Goal: Task Accomplishment & Management: Complete application form

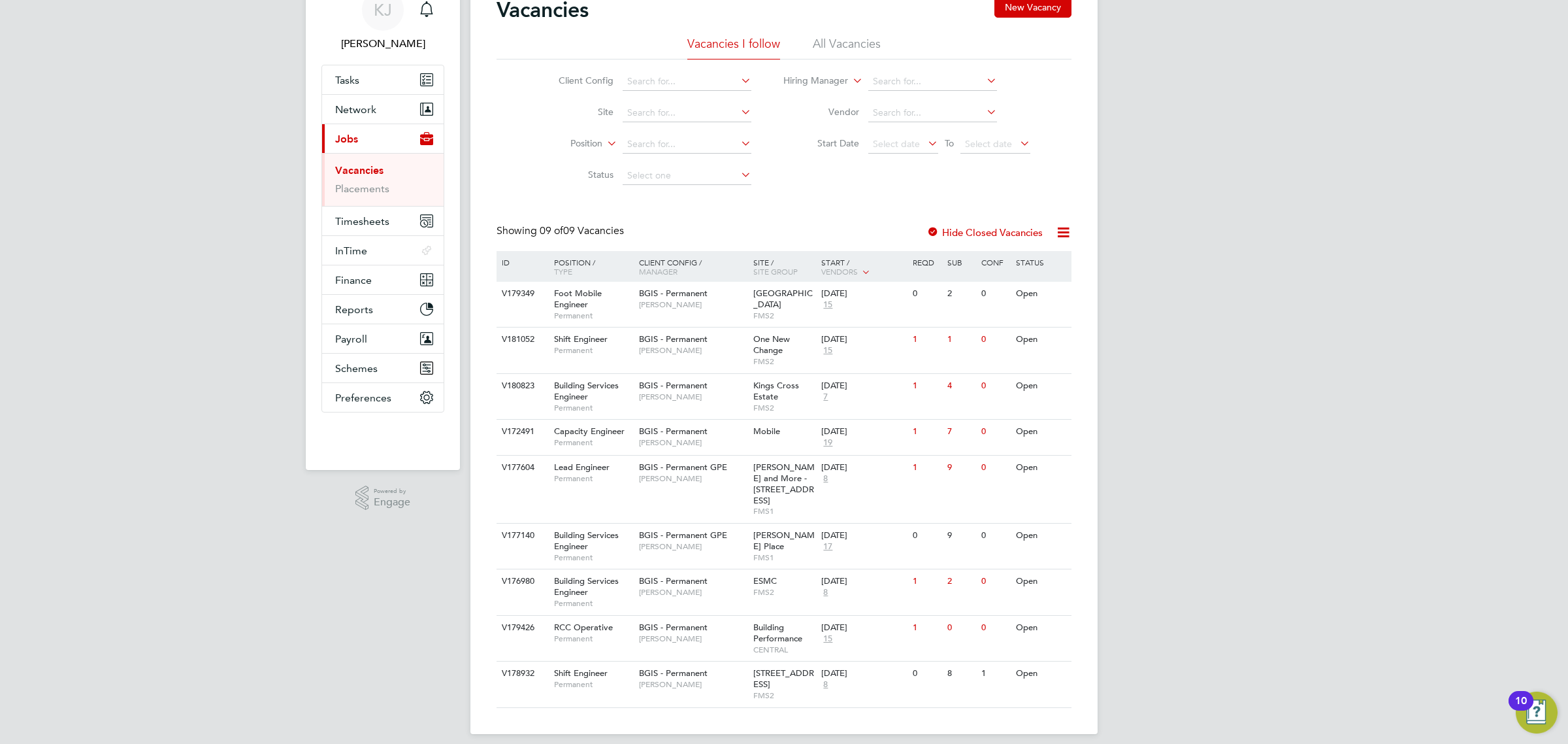
scroll to position [61, 0]
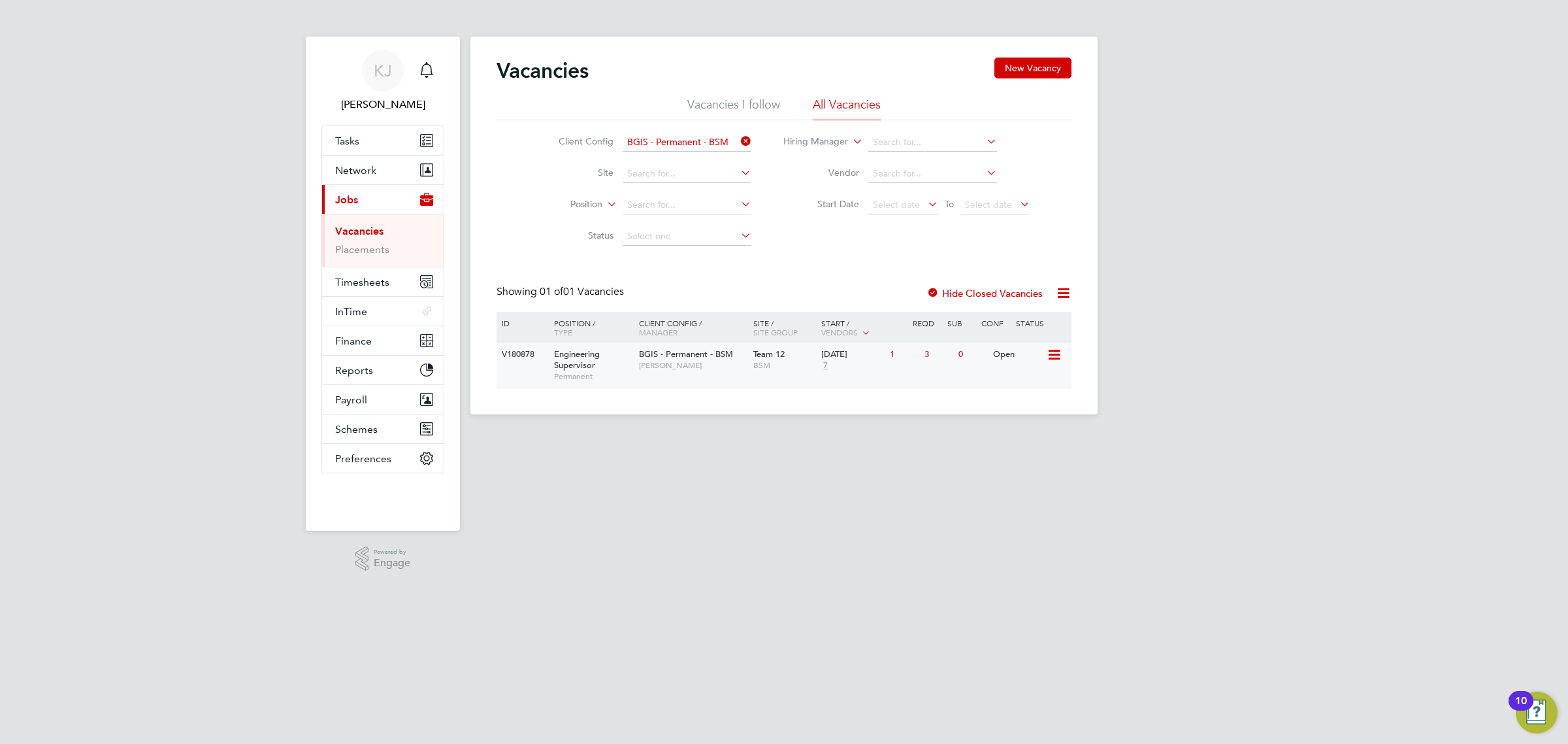
click at [789, 367] on span "BSM" at bounding box center [784, 365] width 62 height 10
click at [749, 369] on div "BGIS - Permanent - BSM Nilesh Makwana" at bounding box center [693, 359] width 114 height 34
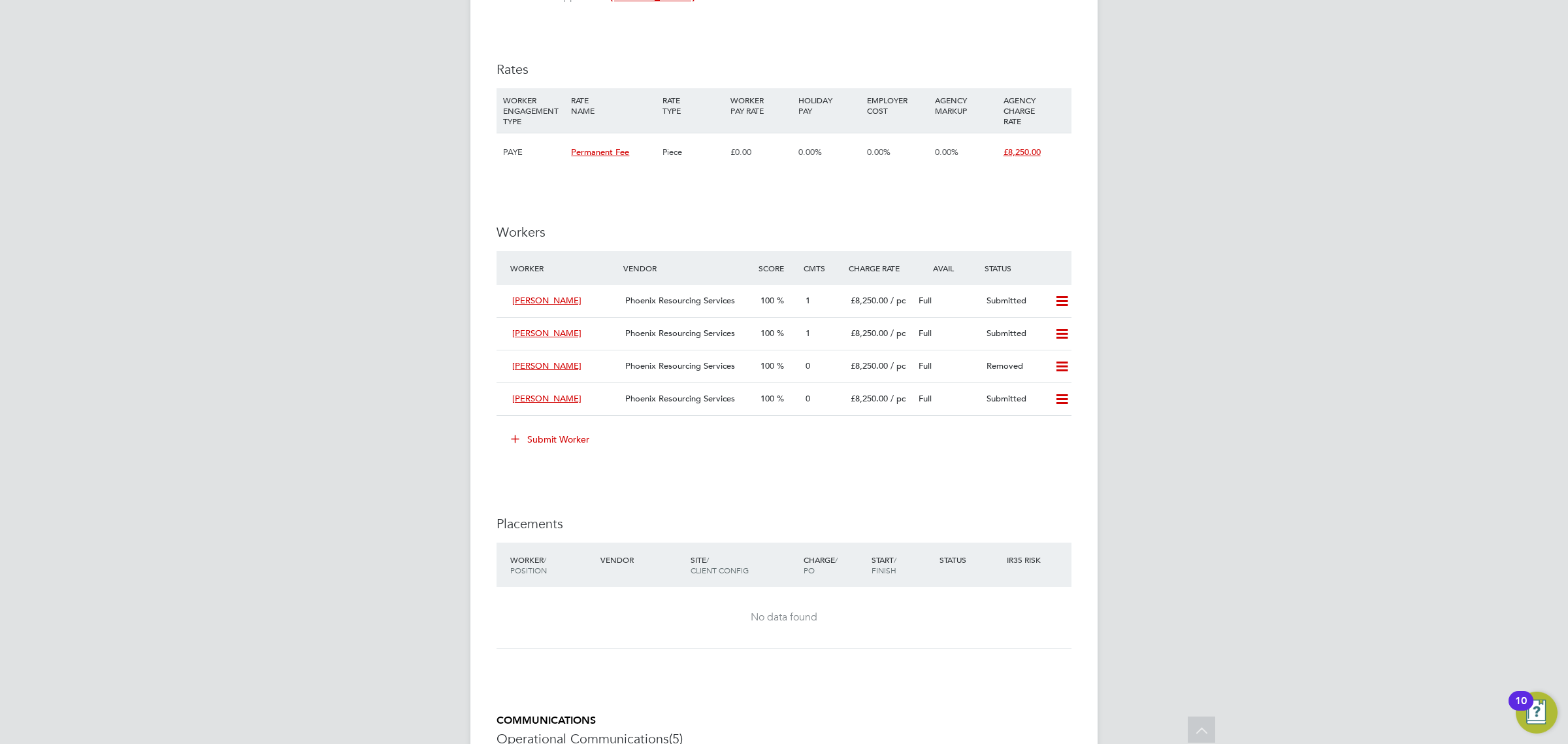
click at [562, 433] on button "Submit Worker" at bounding box center [551, 440] width 98 height 21
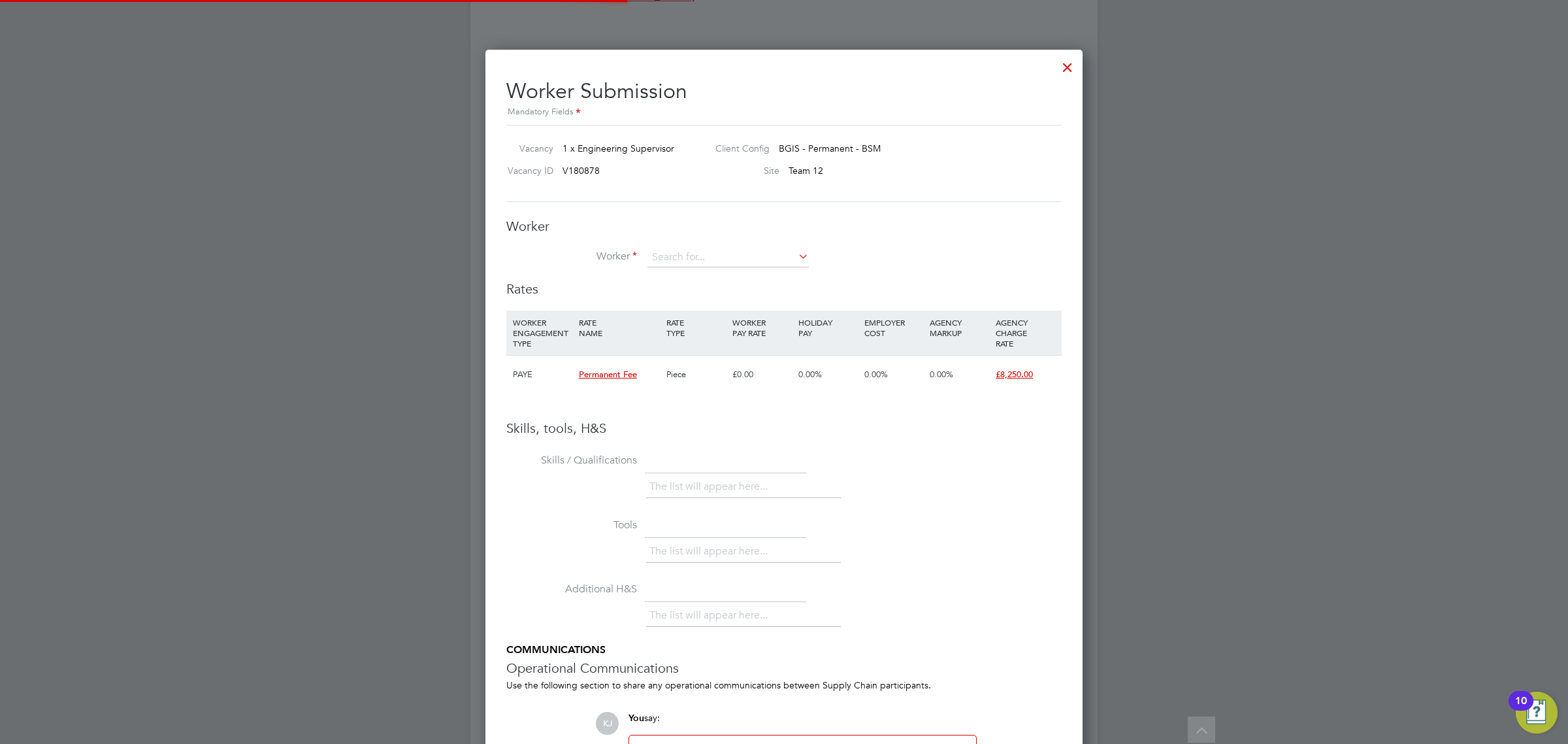
scroll to position [7, 7]
click at [669, 259] on input at bounding box center [727, 258] width 161 height 19
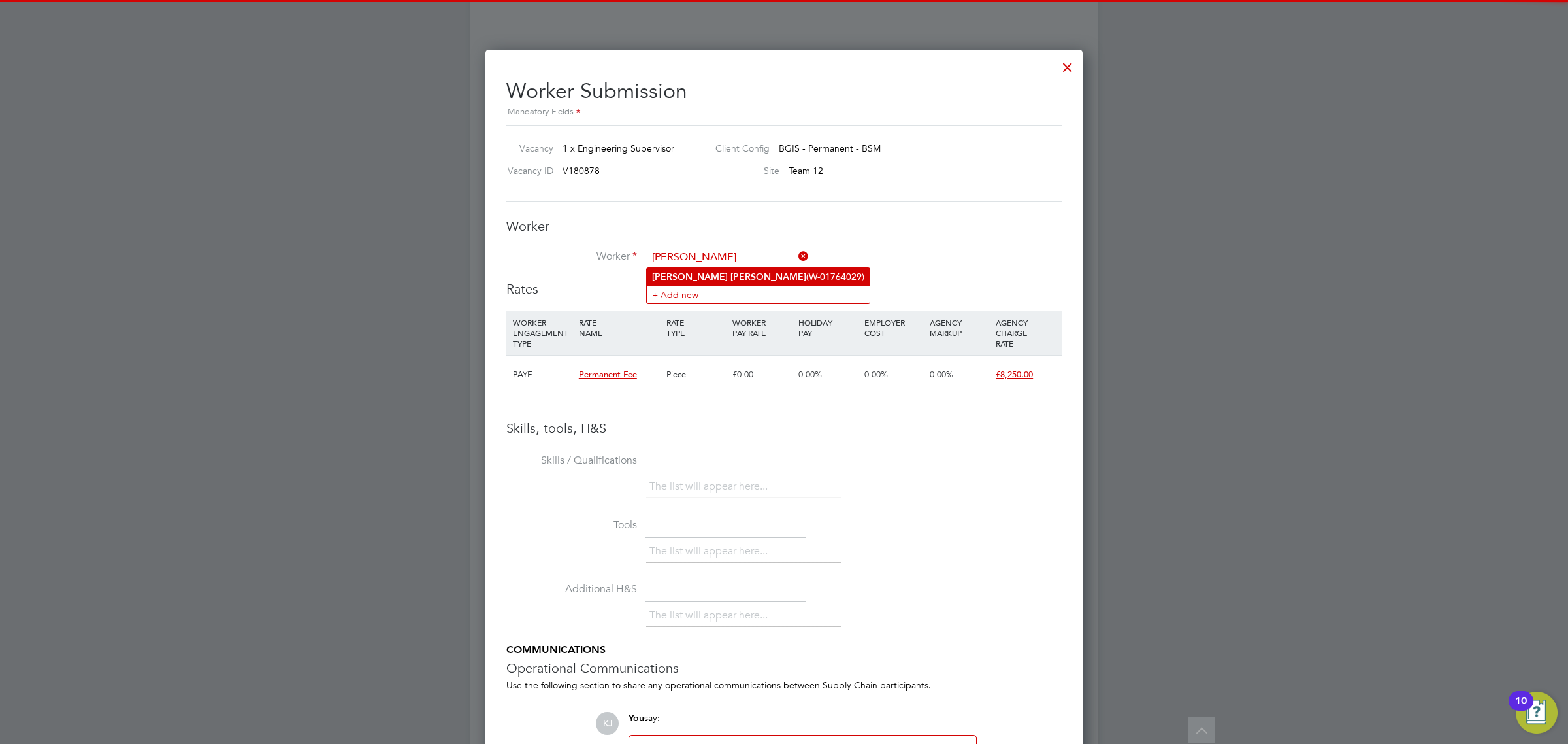
click at [730, 278] on b "Lewis" at bounding box center [768, 276] width 76 height 11
type input "Stevon Lewis (W-01764029)"
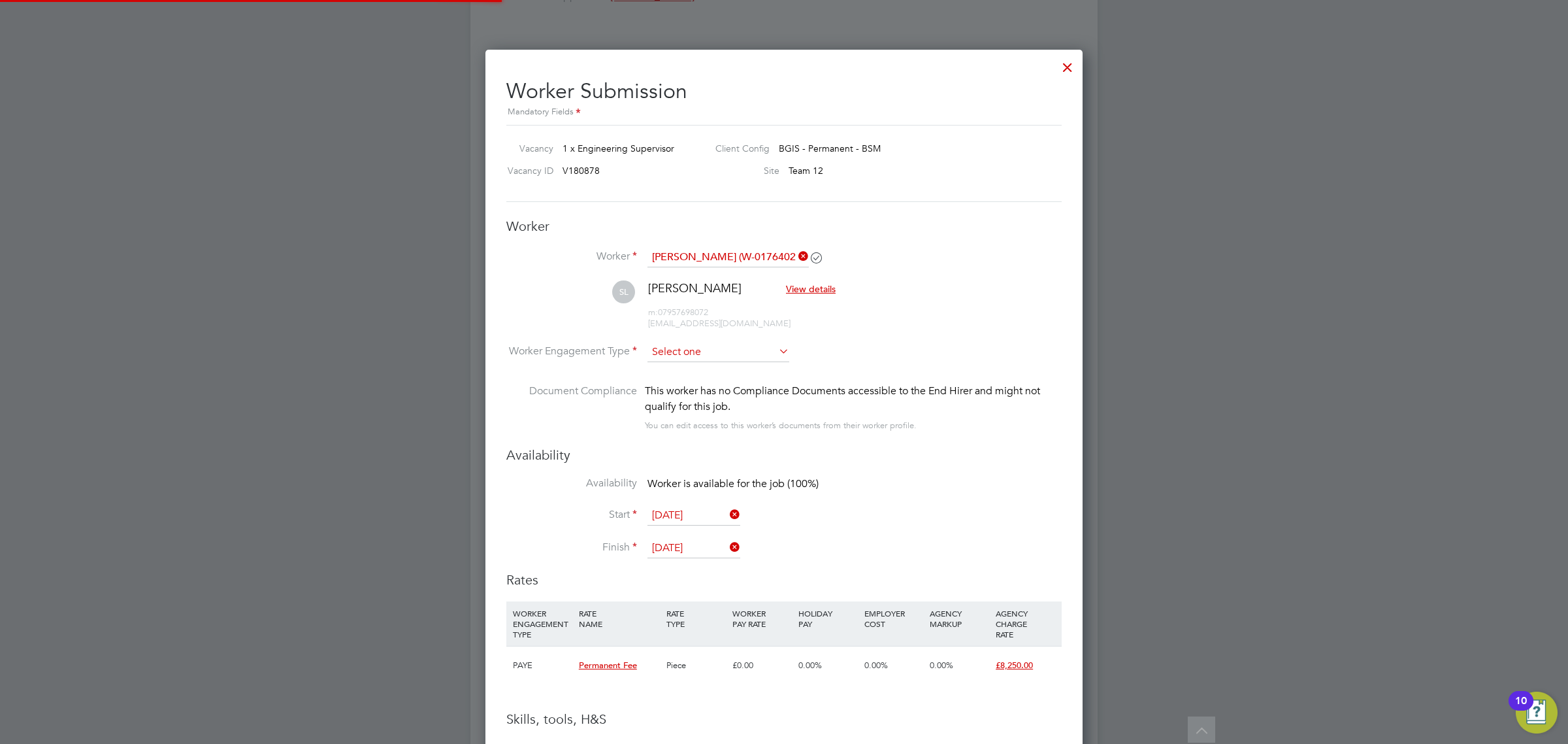
click at [706, 345] on input at bounding box center [718, 352] width 142 height 19
click at [701, 385] on li "PAYE" at bounding box center [718, 388] width 143 height 17
type input "PAYE"
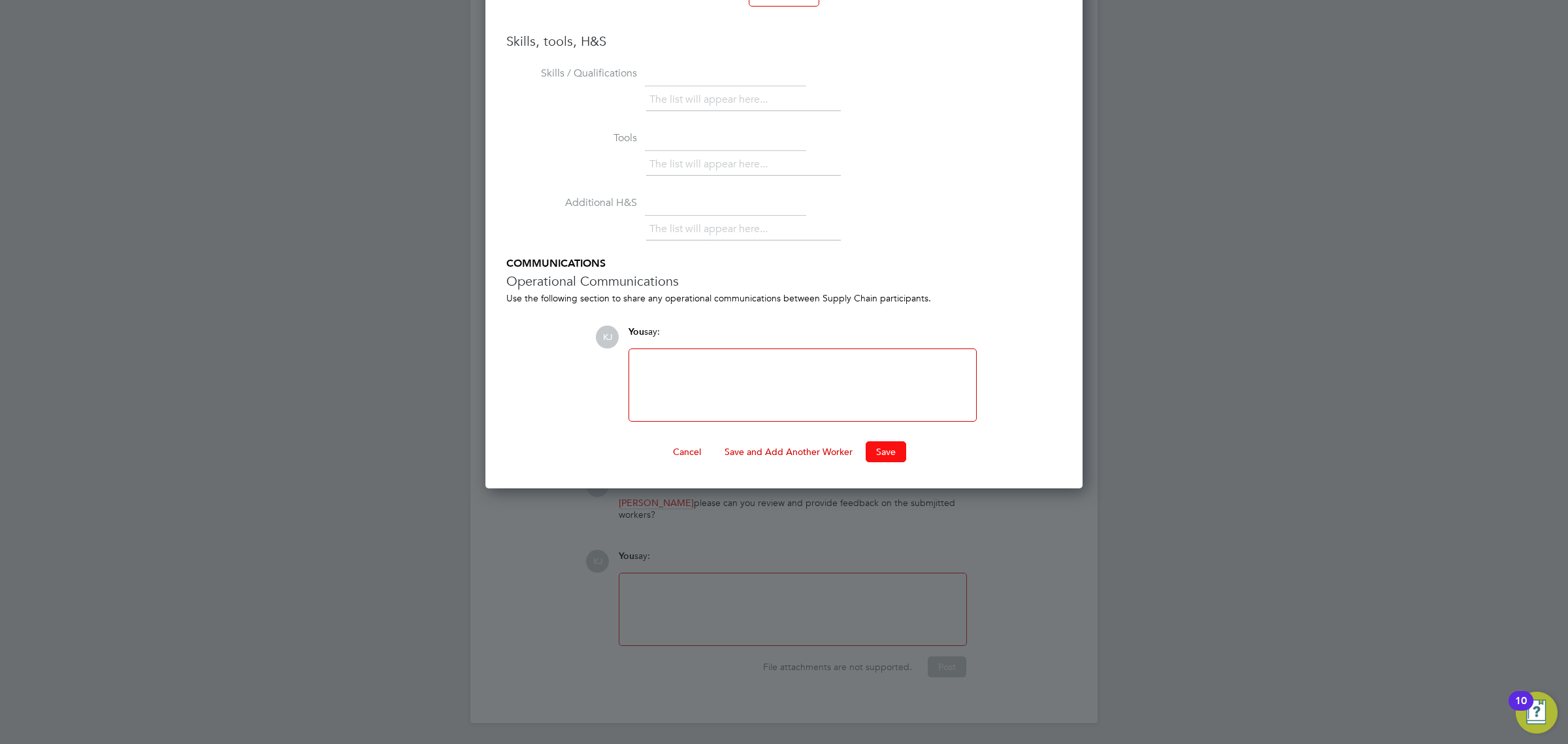
click at [892, 446] on button "Save" at bounding box center [885, 451] width 41 height 21
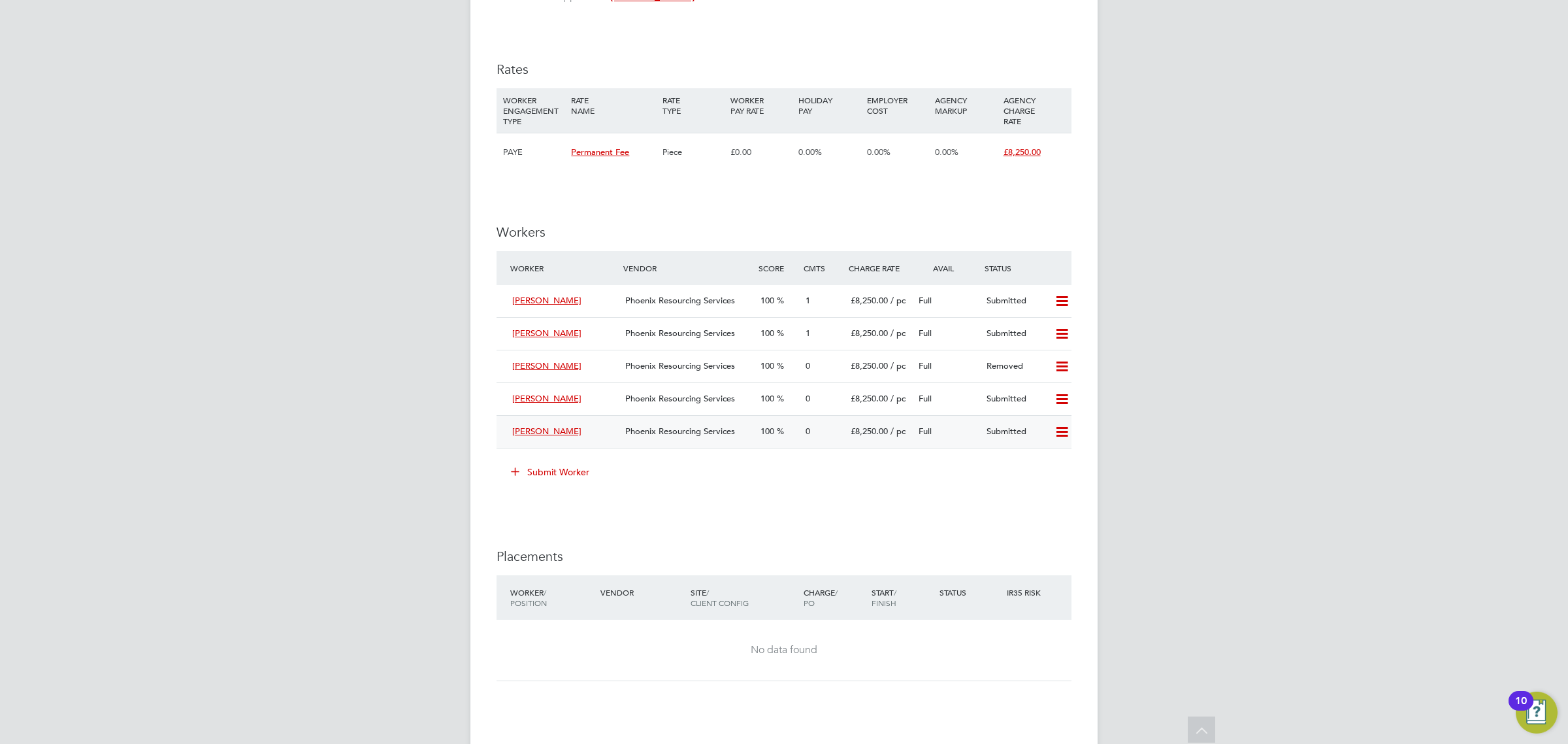
click at [816, 442] on div "0" at bounding box center [822, 431] width 45 height 22
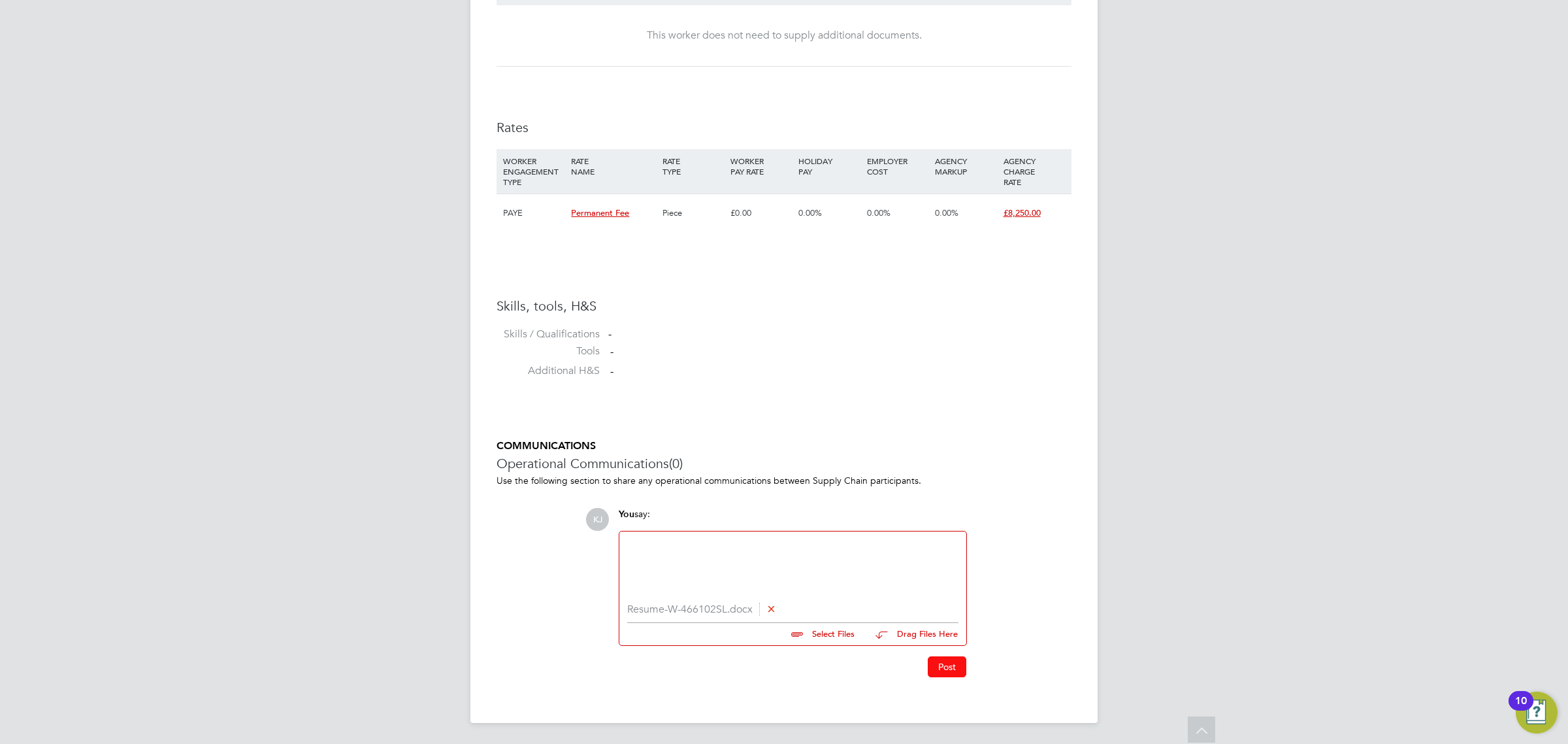
click at [955, 664] on button "Post" at bounding box center [947, 667] width 39 height 21
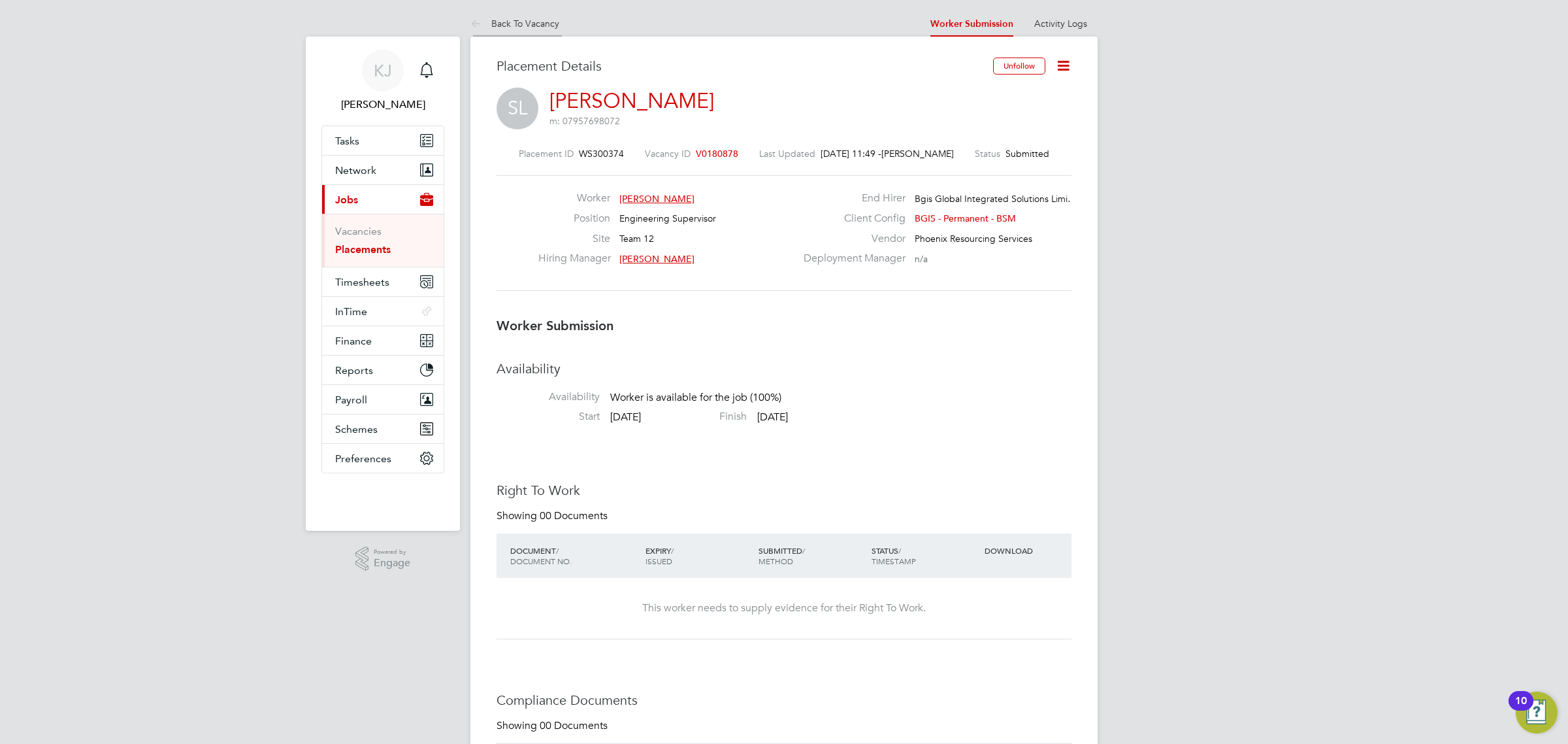
click at [498, 26] on link "Back To Vacancy" at bounding box center [515, 24] width 89 height 12
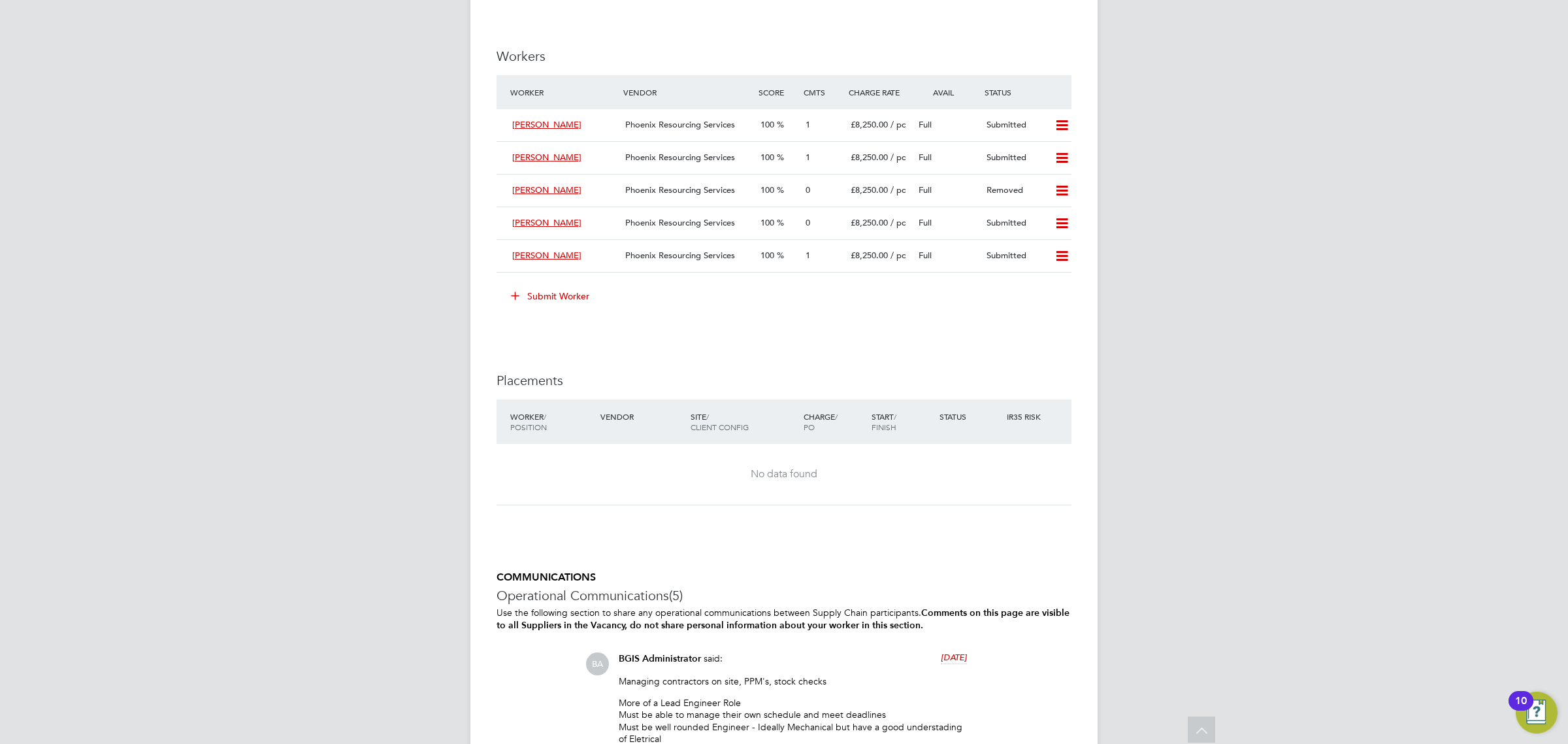
click at [562, 298] on button "Submit Worker" at bounding box center [551, 296] width 98 height 21
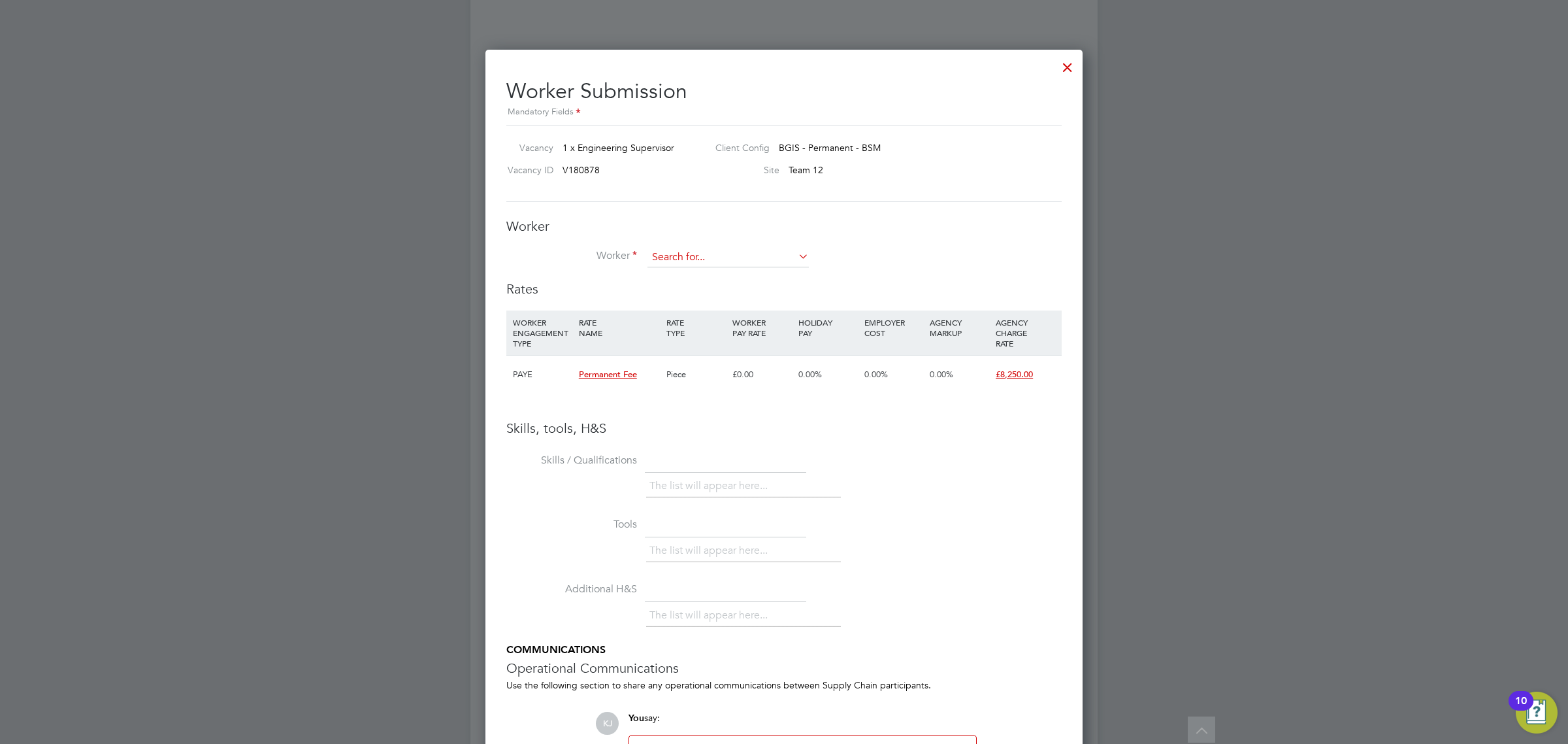
click at [688, 255] on input at bounding box center [727, 258] width 161 height 19
click at [663, 273] on b "Haroon" at bounding box center [668, 275] width 32 height 11
type input "[PERSON_NAME] (W-1545470)"
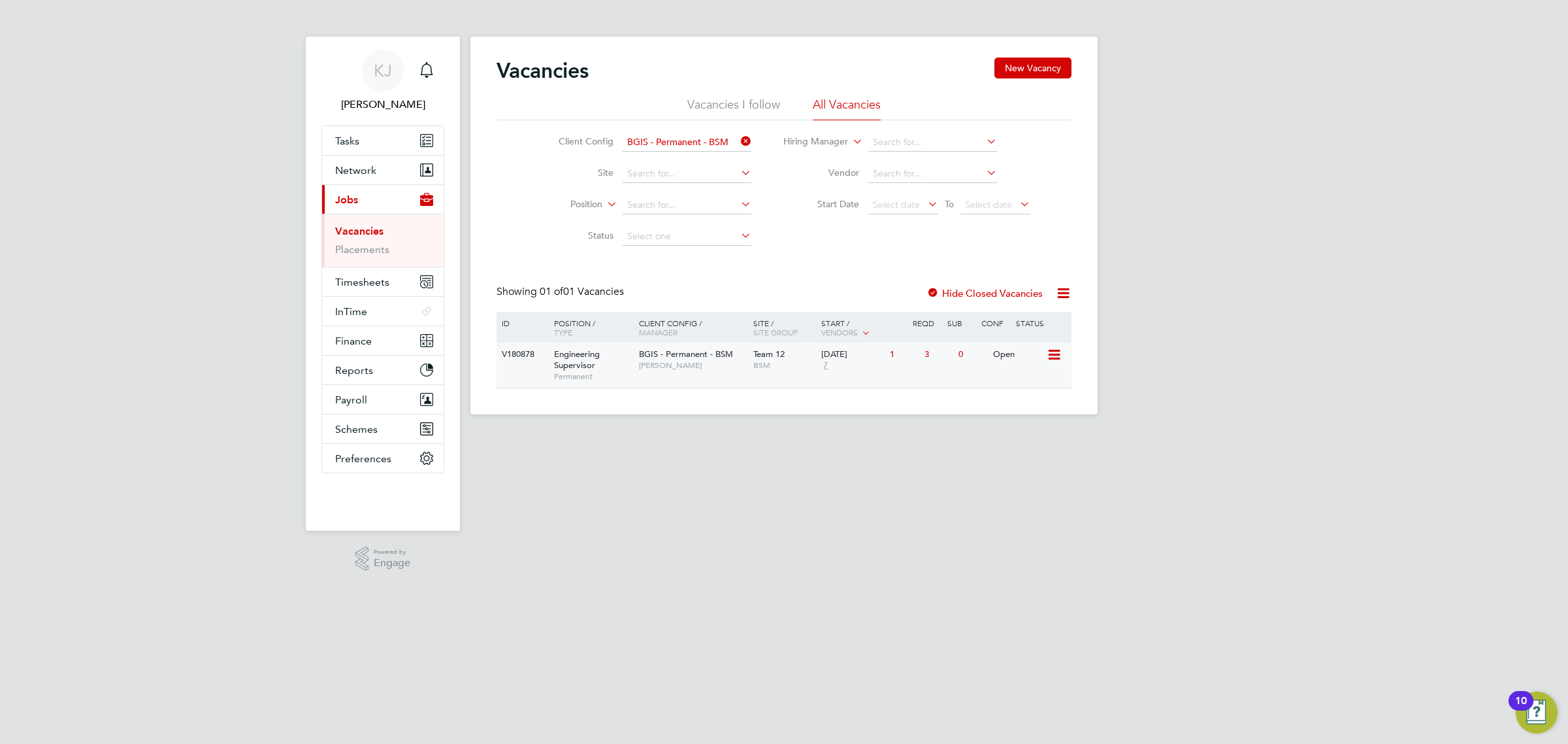
click at [861, 379] on div "V180878 Engineering Supervisor Permanent BGIS - Permanent - BSM [PERSON_NAME] T…" at bounding box center [784, 365] width 575 height 45
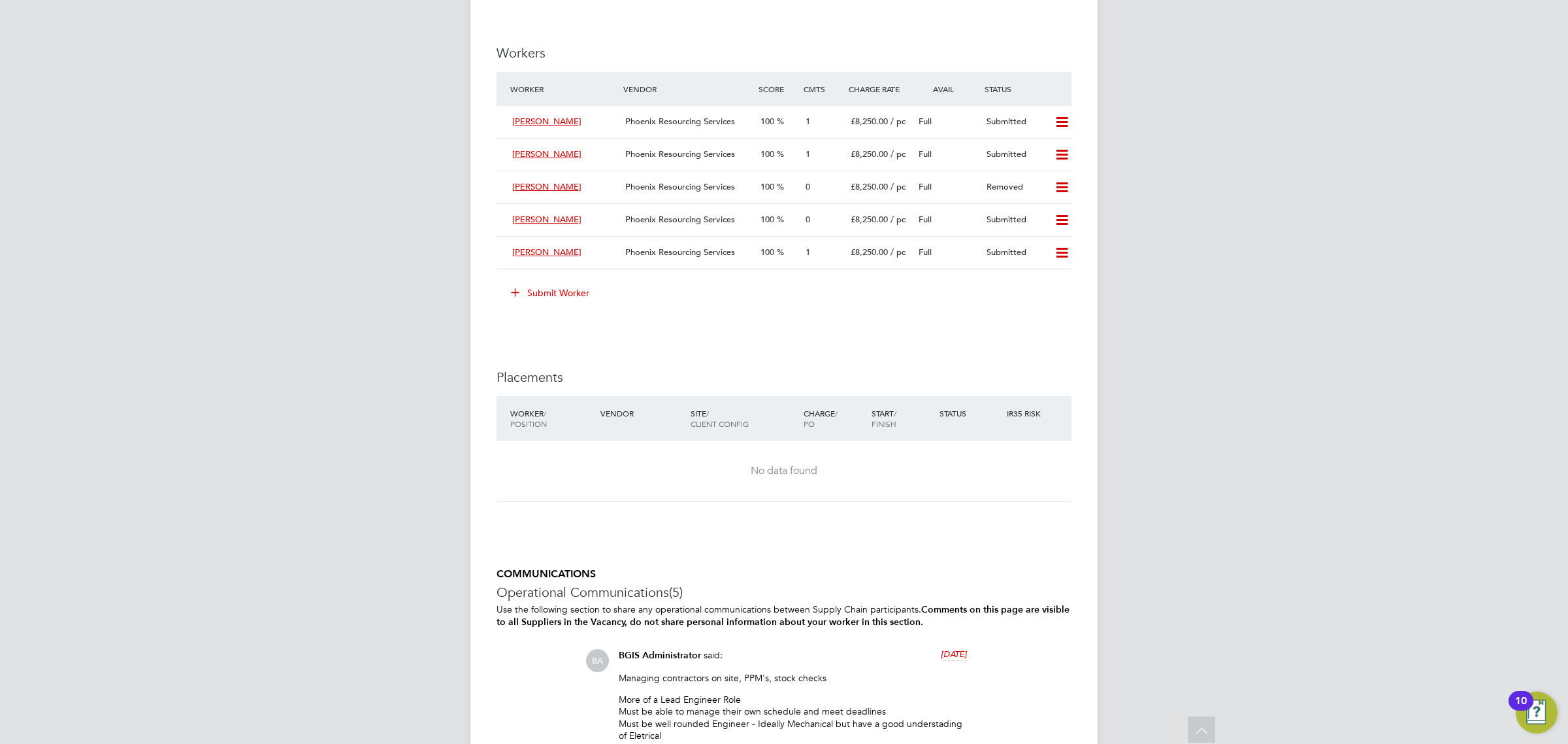
click at [564, 289] on button "Submit Worker" at bounding box center [551, 293] width 98 height 21
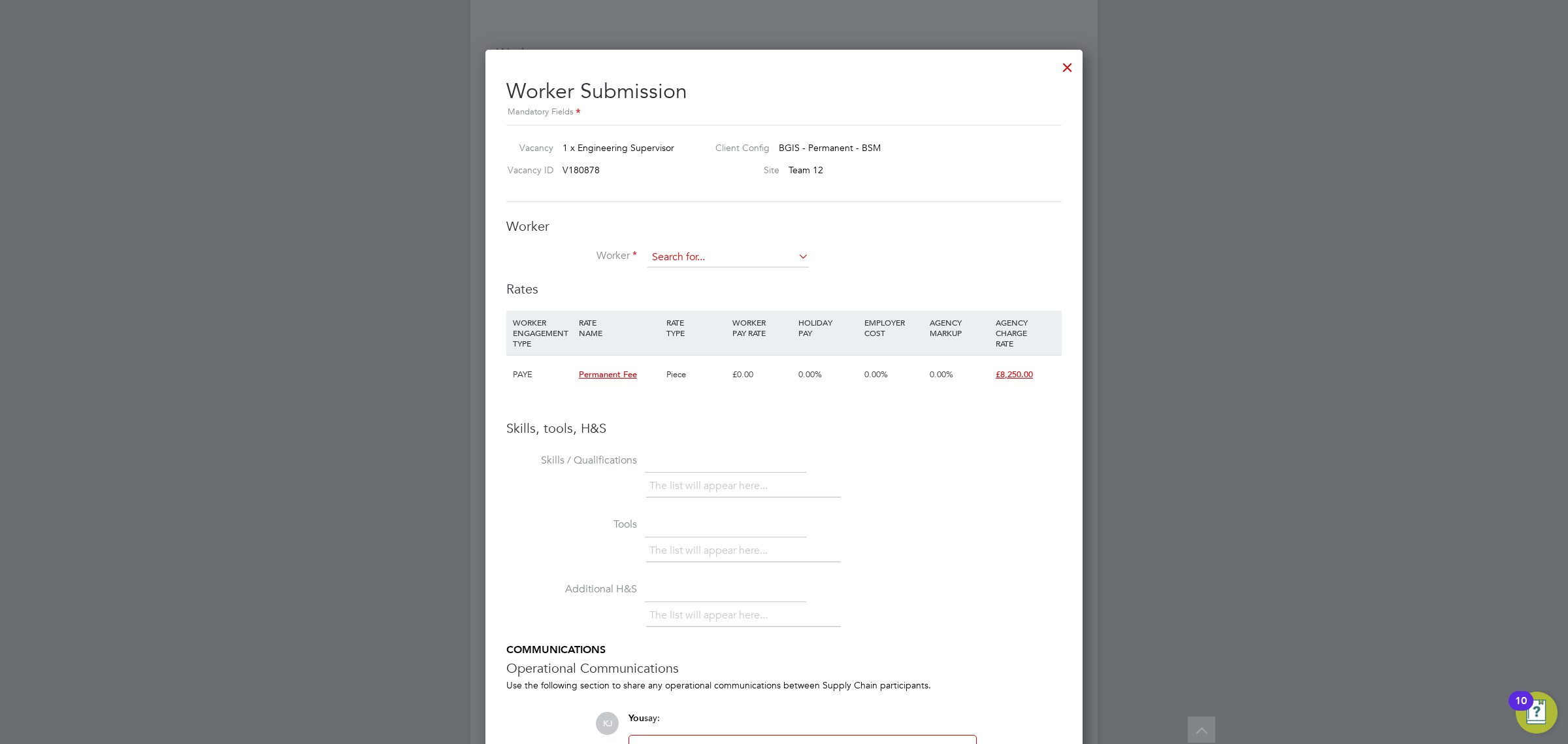
click at [698, 249] on input at bounding box center [727, 258] width 161 height 19
paste input "W-1545470"
click at [746, 279] on b "W-1545470" at bounding box center [756, 275] width 48 height 11
type input "[PERSON_NAME] (W-1545470)"
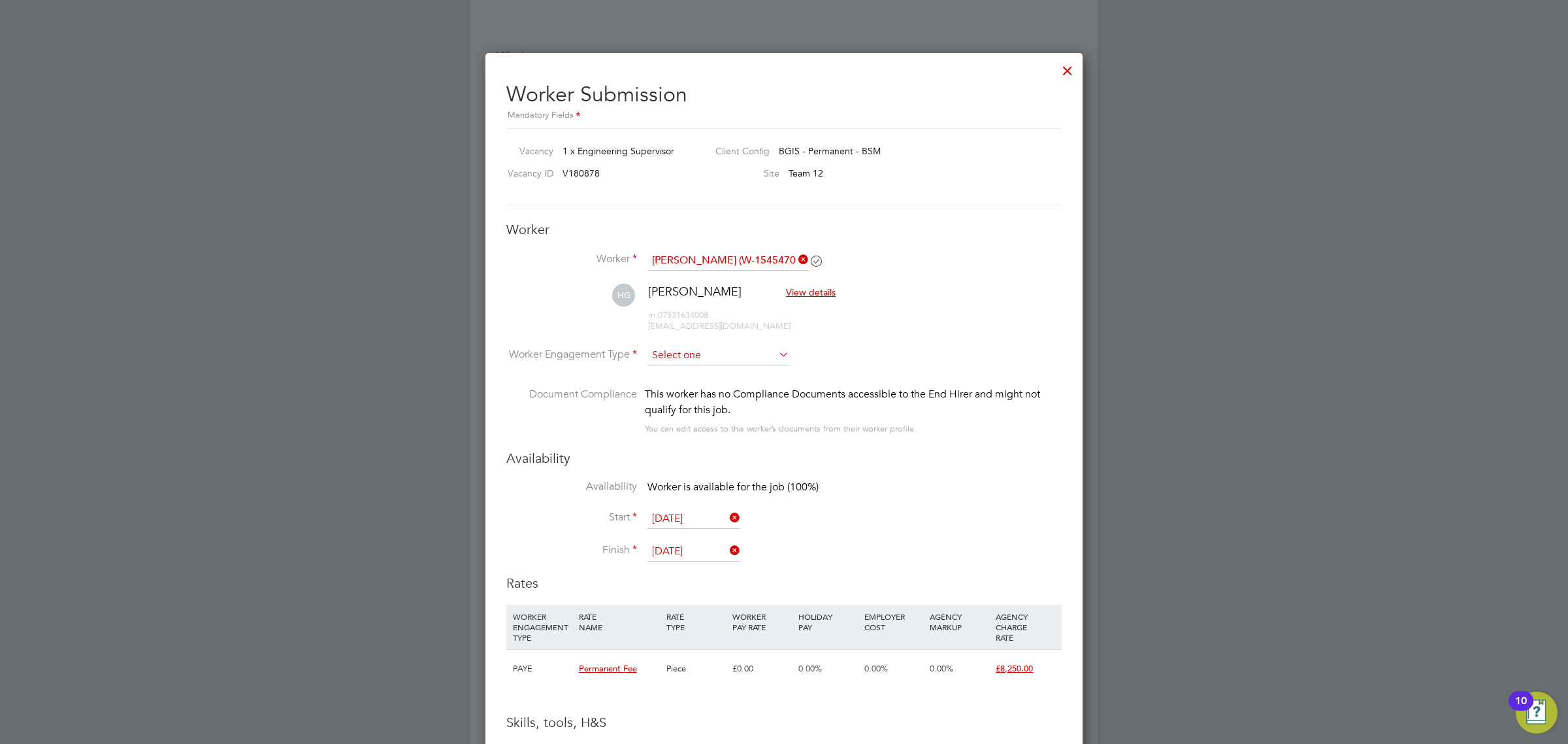
click at [722, 351] on input at bounding box center [718, 356] width 142 height 19
click at [706, 397] on li "PAYE" at bounding box center [718, 391] width 143 height 17
type input "PAYE"
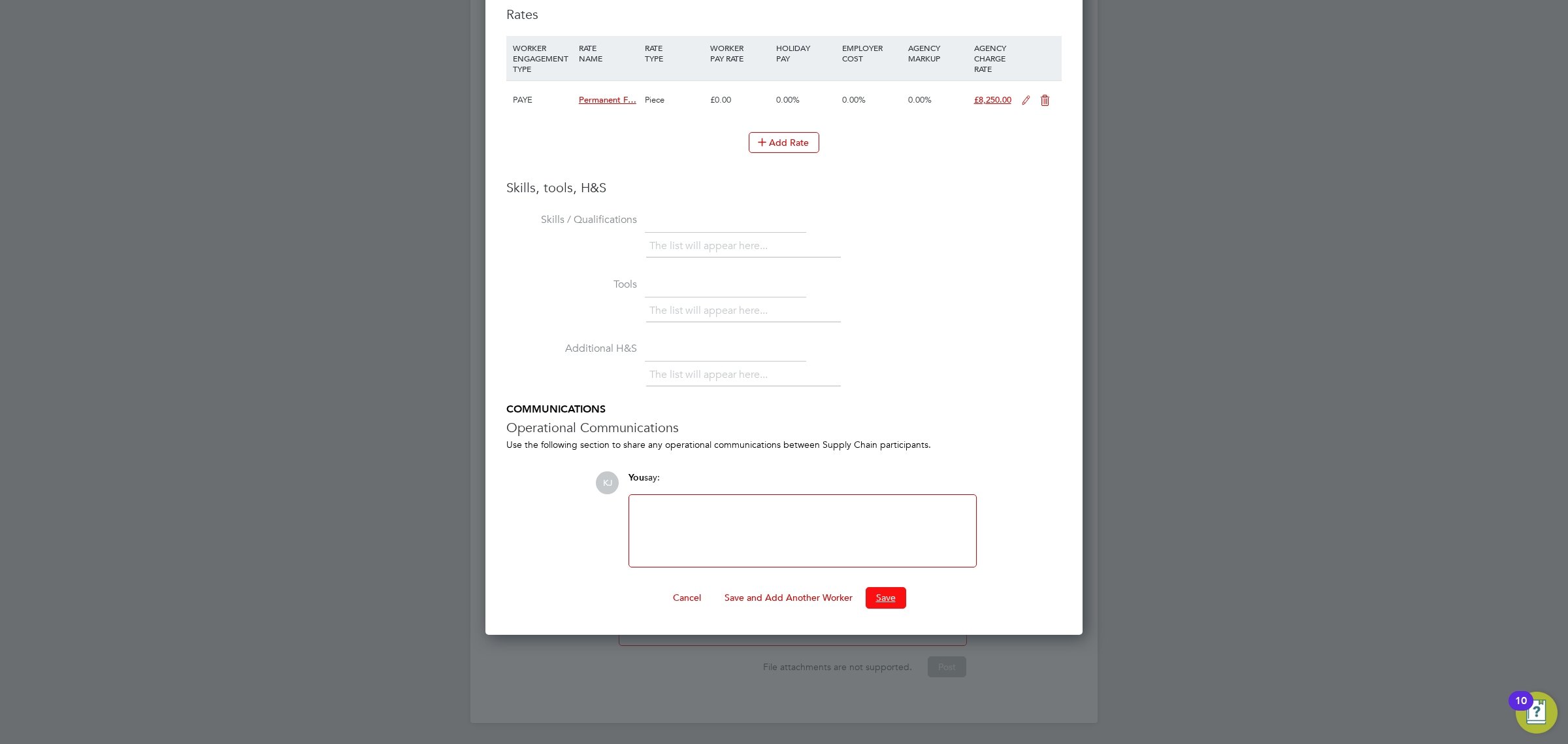
click at [888, 602] on button "Save" at bounding box center [885, 598] width 41 height 21
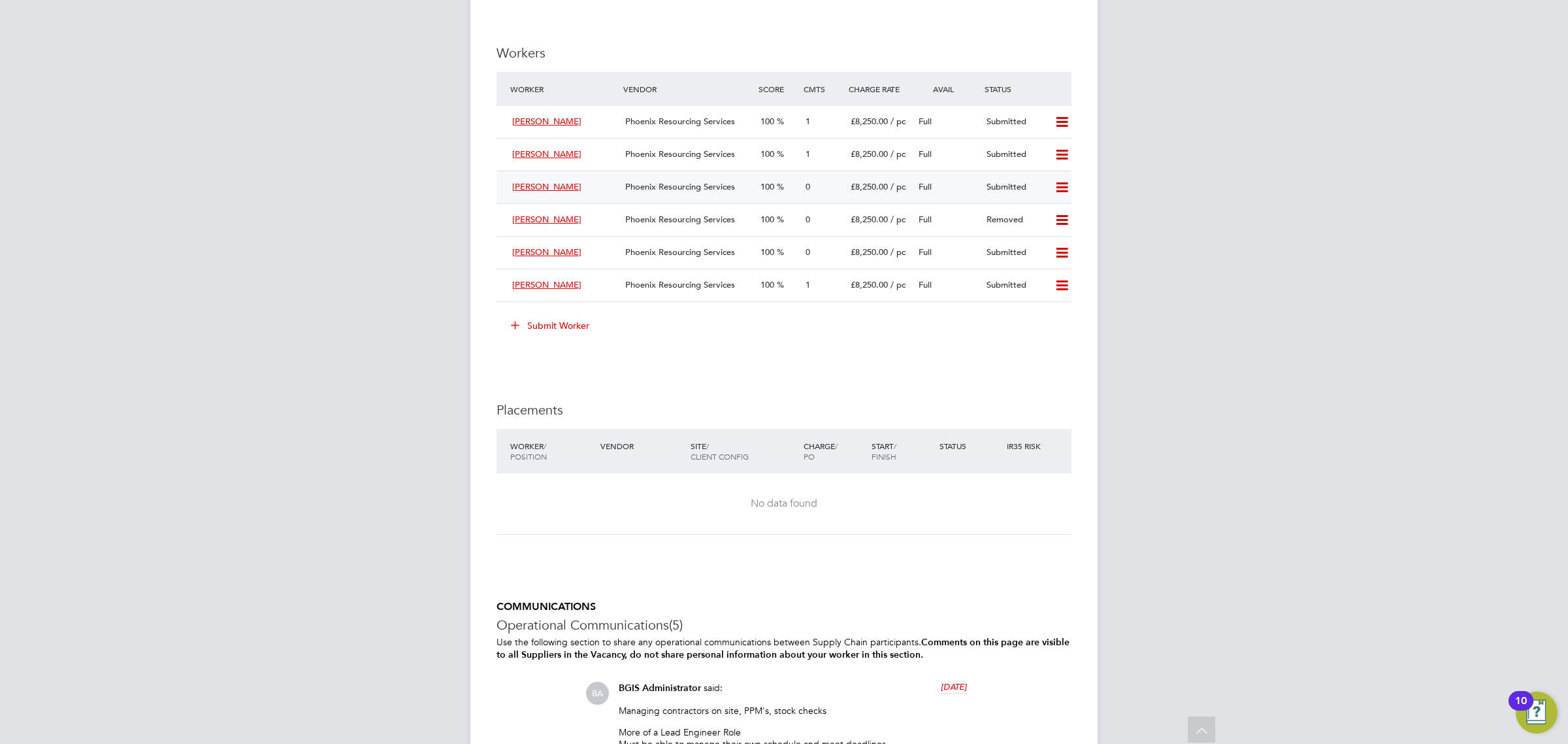
click at [827, 198] on div "0" at bounding box center [822, 187] width 45 height 22
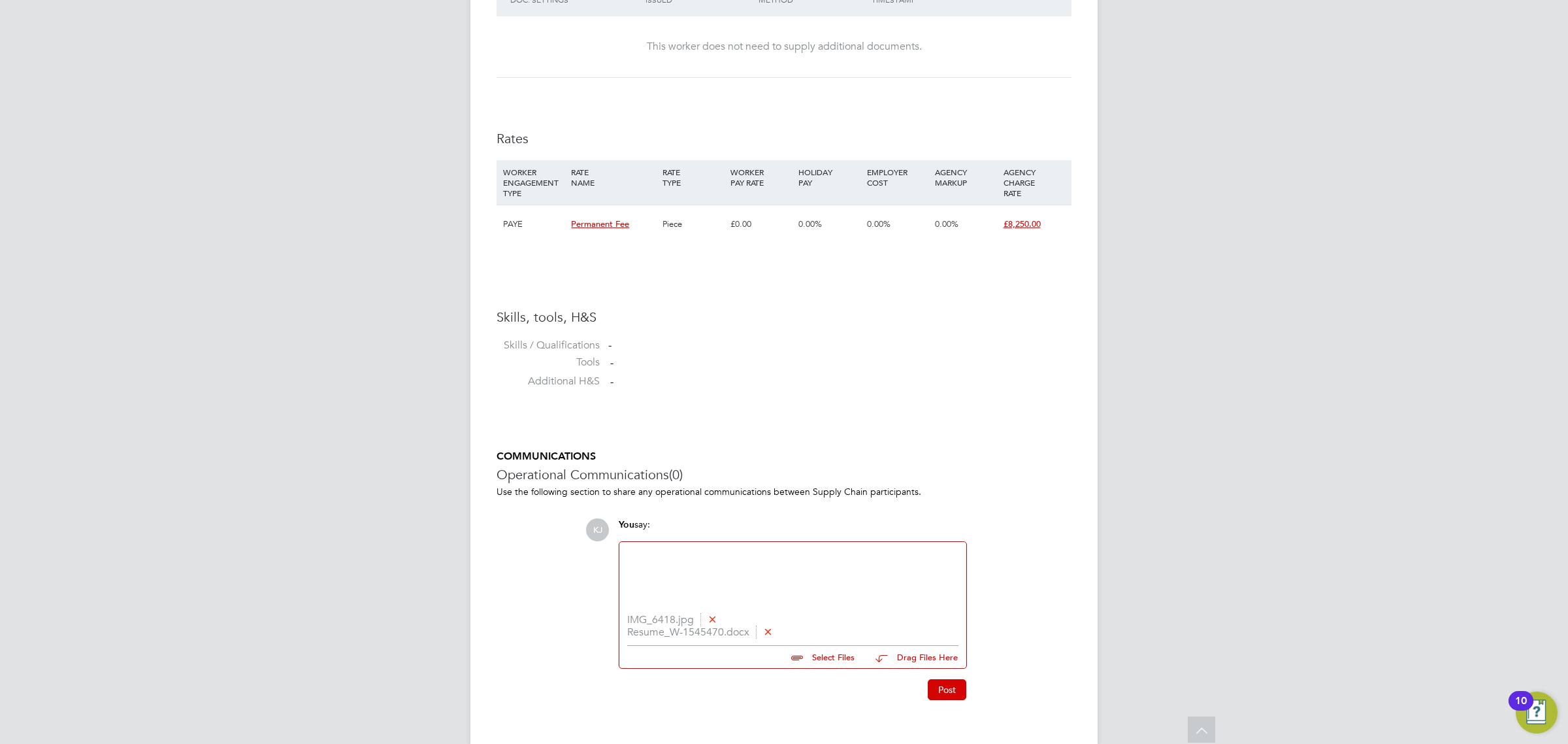
click at [951, 703] on div "Placement Details Unfollow HG Haroon Gill m: 07531634008 Placement ID WS300376 …" at bounding box center [784, 13] width 627 height 1464
click at [952, 696] on button "Post" at bounding box center [947, 690] width 39 height 21
